Goal: Information Seeking & Learning: Learn about a topic

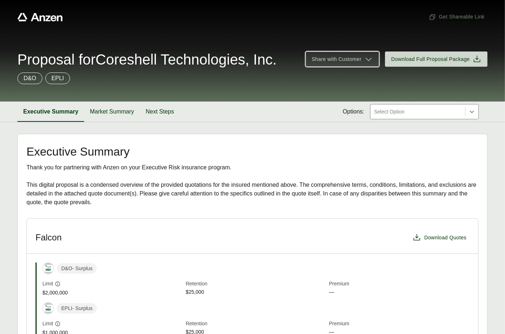
click at [355, 63] on span "Share with Customer" at bounding box center [337, 59] width 50 height 8
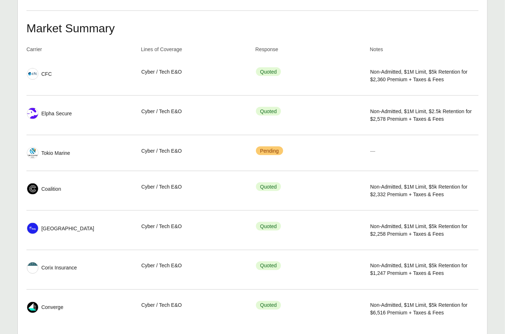
scroll to position [339, 0]
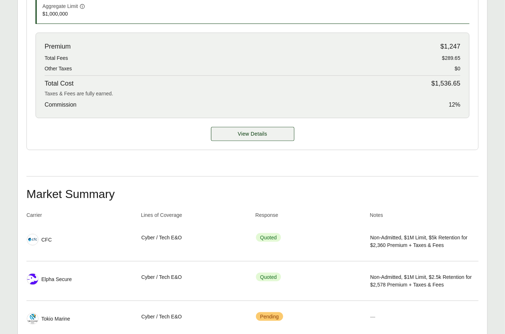
click at [249, 134] on span "View Details" at bounding box center [252, 134] width 29 height 8
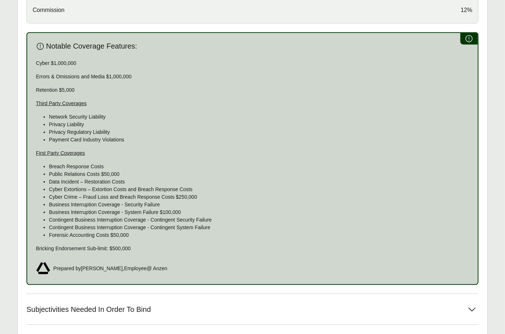
scroll to position [517, 0]
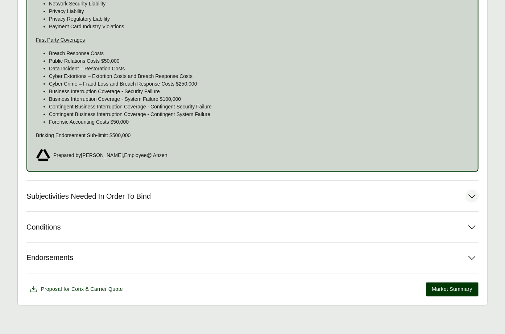
click at [151, 192] on span "Subjectivities Needed In Order To Bind" at bounding box center [88, 196] width 124 height 9
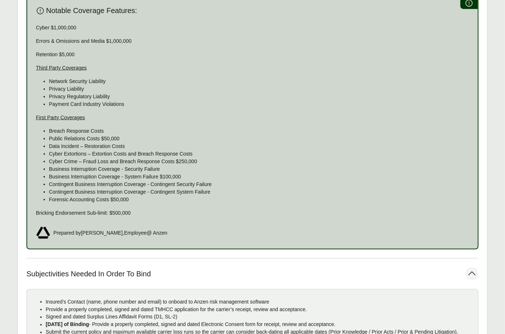
scroll to position [399, 0]
